Goal: Task Accomplishment & Management: Manage account settings

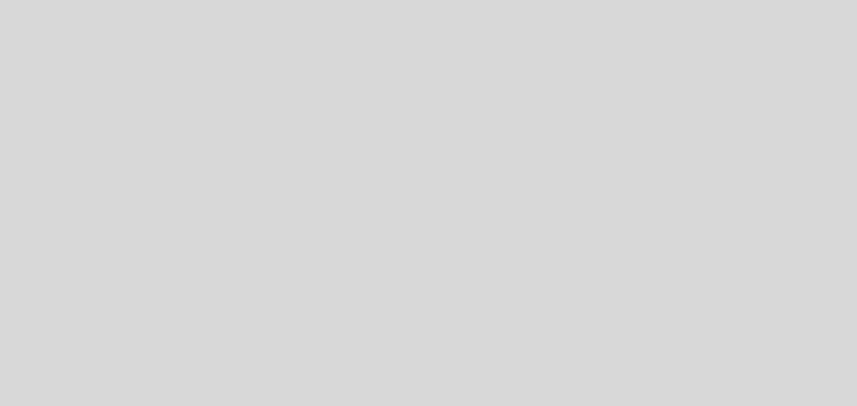
select select "es"
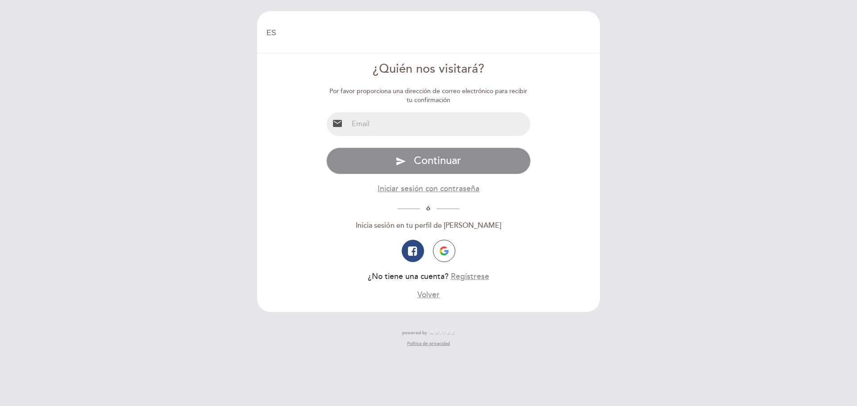
click at [410, 124] on input "email" at bounding box center [439, 124] width 182 height 24
type input "[EMAIL_ADDRESS][DOMAIN_NAME]"
click at [632, 161] on div "EN ES PT [GEOGRAPHIC_DATA] [GEOGRAPHIC_DATA], Cambiar usuario Hacer una reserva…" at bounding box center [428, 203] width 857 height 406
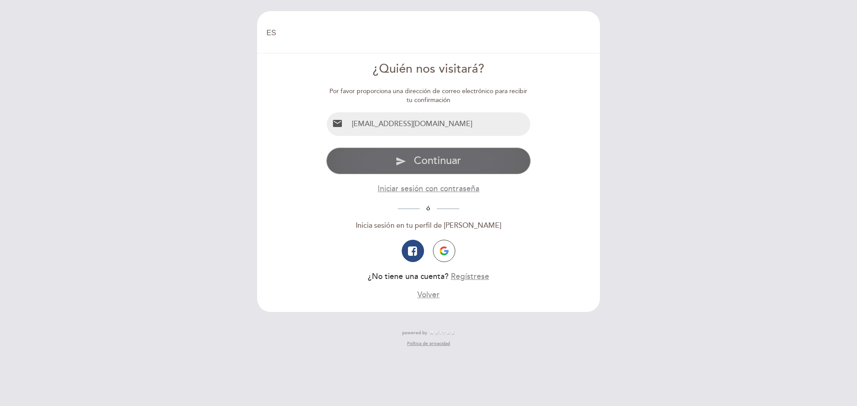
click at [444, 165] on span "Continuar" at bounding box center [437, 160] width 47 height 13
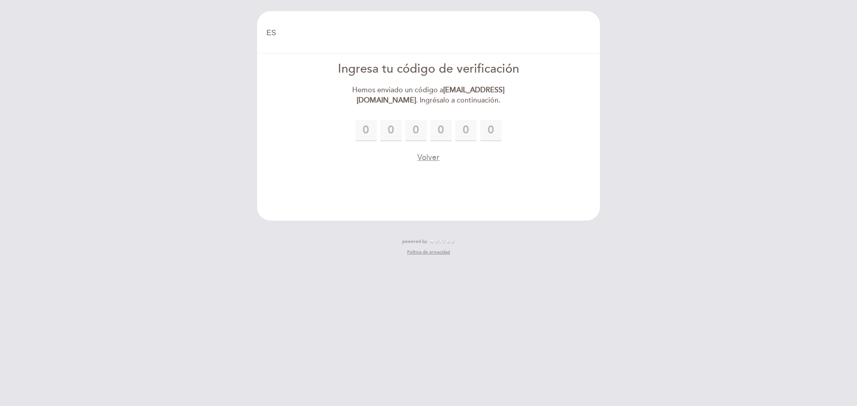
type input "3"
type input "7"
type input "4"
type input "3"
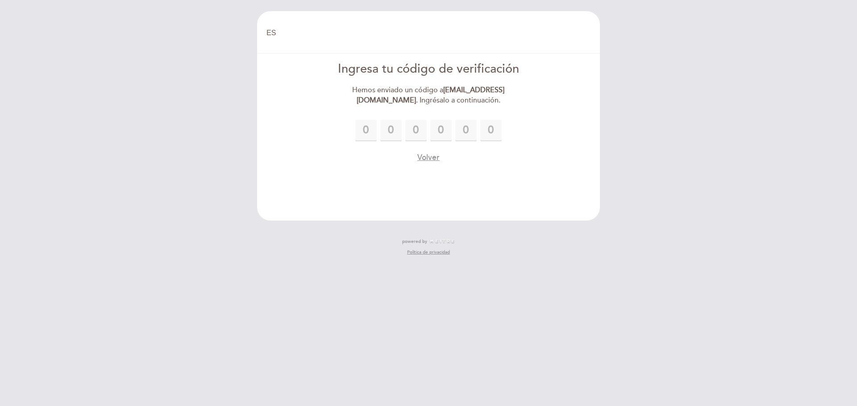
type input "4"
